Goal: Task Accomplishment & Management: Complete application form

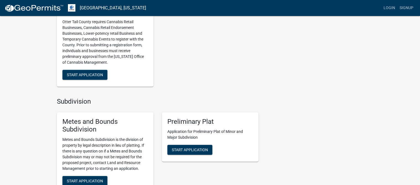
scroll to position [530, 0]
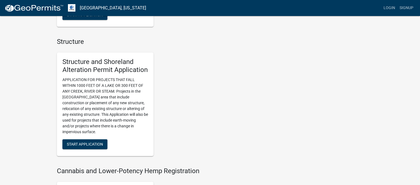
scroll to position [342, 0]
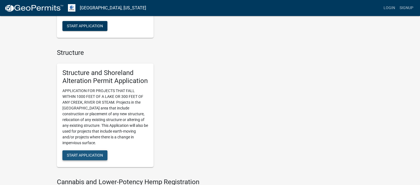
click at [83, 156] on span "Start Application" at bounding box center [85, 155] width 36 height 4
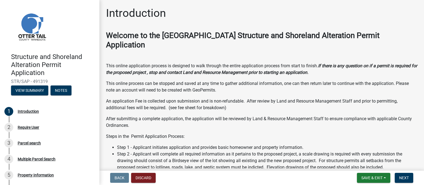
click at [282, 120] on div "Welcome to the Otter Tail County Structure and Shoreland Alteration Permit Appl…" at bounding box center [261, 174] width 311 height 287
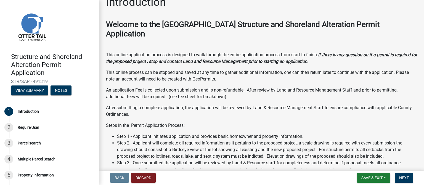
scroll to position [22, 0]
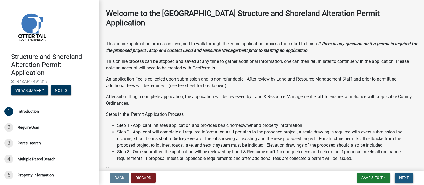
click at [406, 176] on span "Next" at bounding box center [404, 178] width 10 height 4
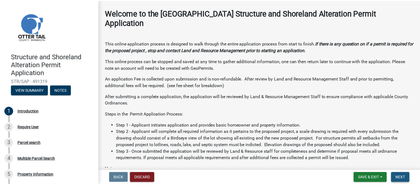
scroll to position [0, 0]
